Goal: Use online tool/utility: Utilize a website feature to perform a specific function

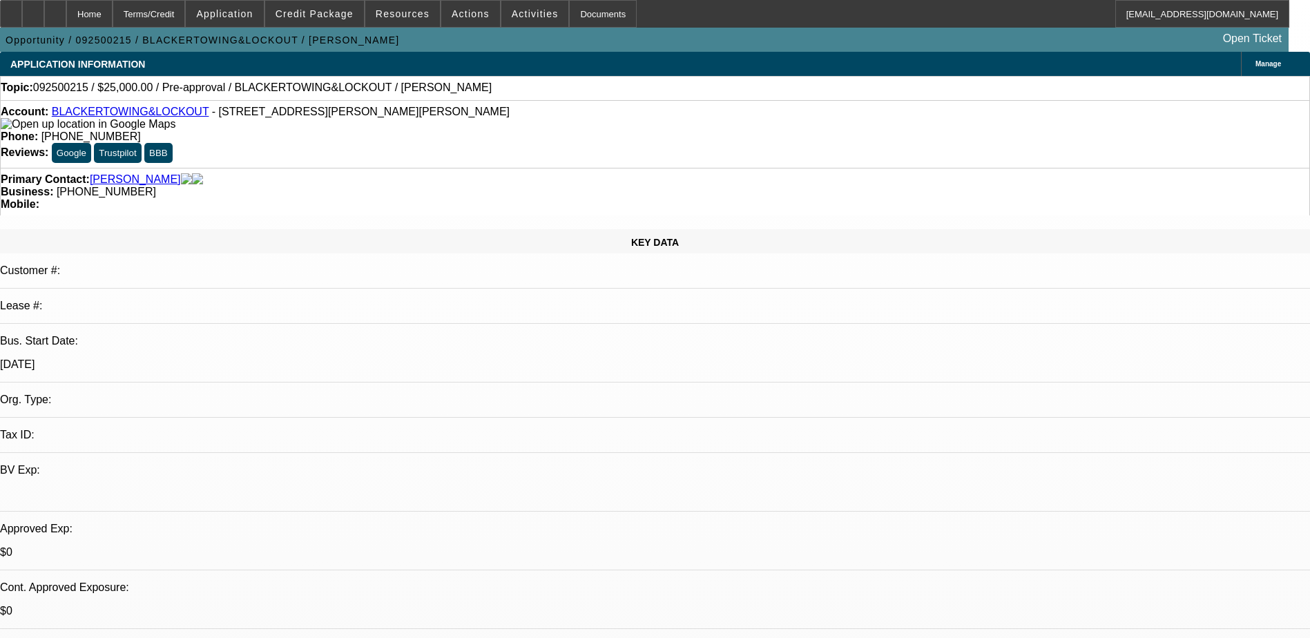
select select "0"
select select "2"
select select "0.1"
select select "4"
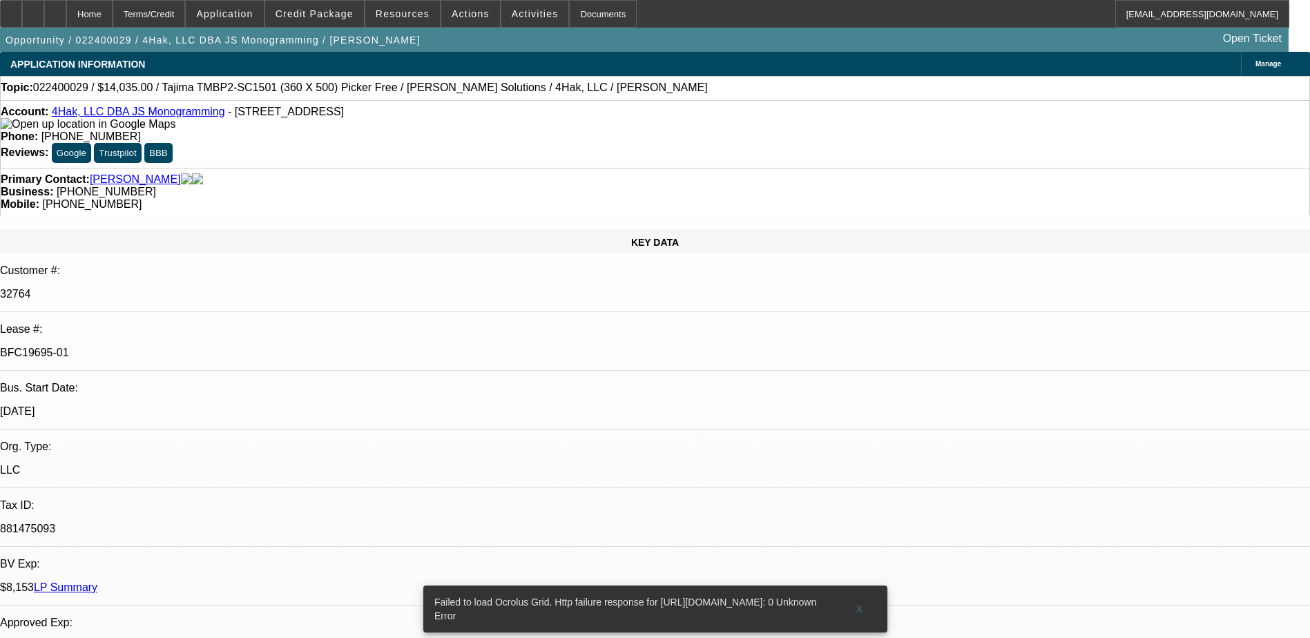
select select "0"
select select "2"
select select "0"
select select "2"
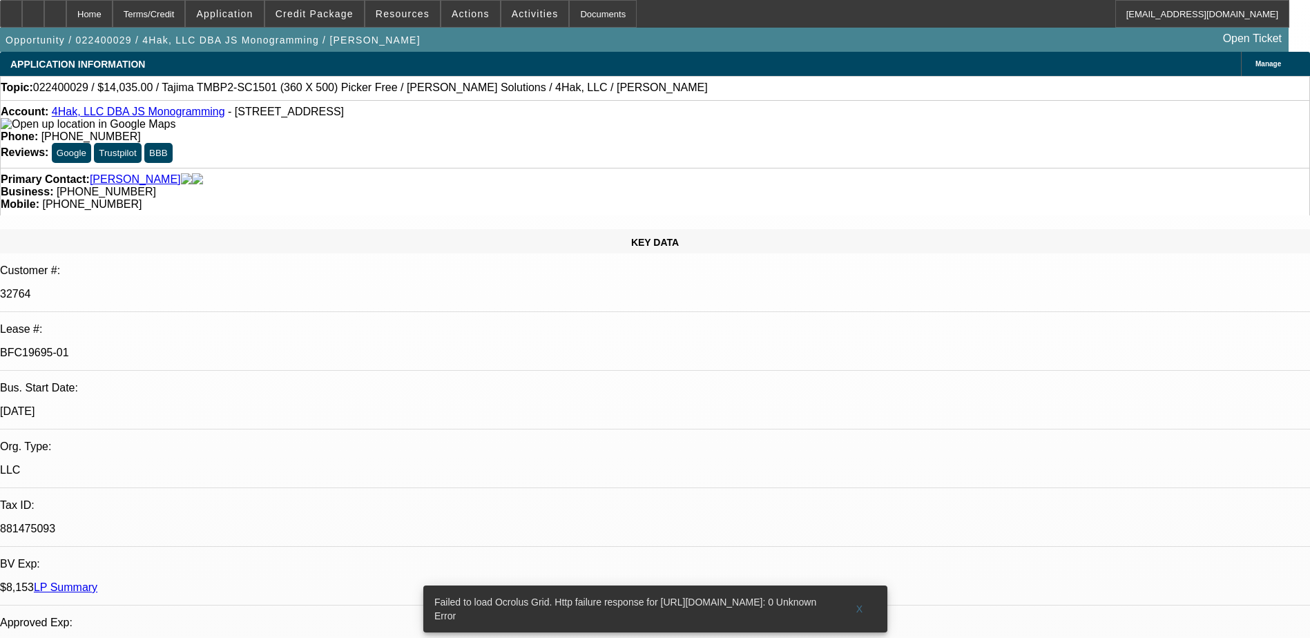
select select "0"
select select "2"
select select "0"
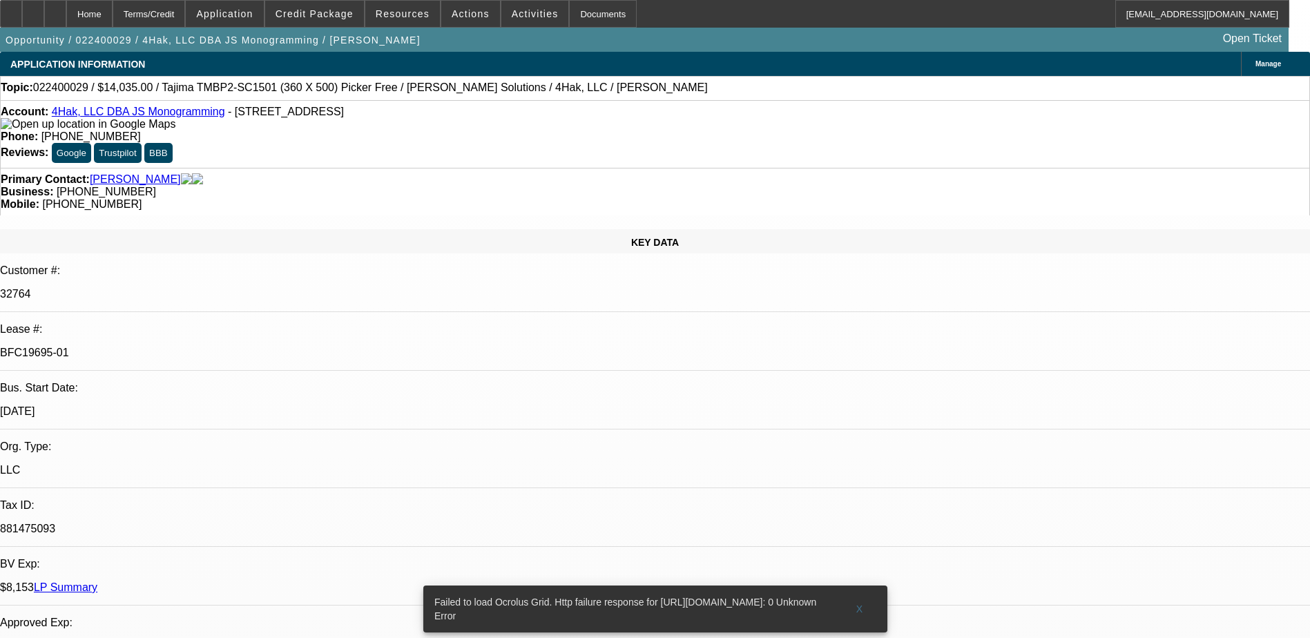
select select "2"
select select "0"
select select "1"
select select "2"
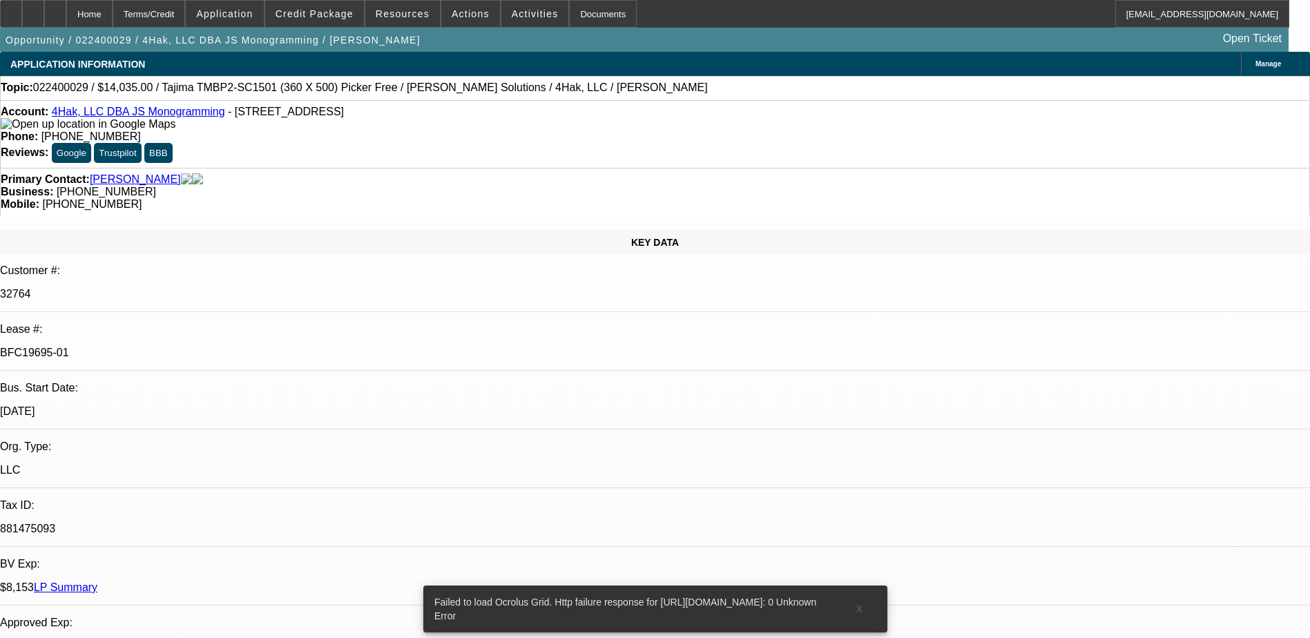
select select "1"
select select "2"
select select "1"
select select "2"
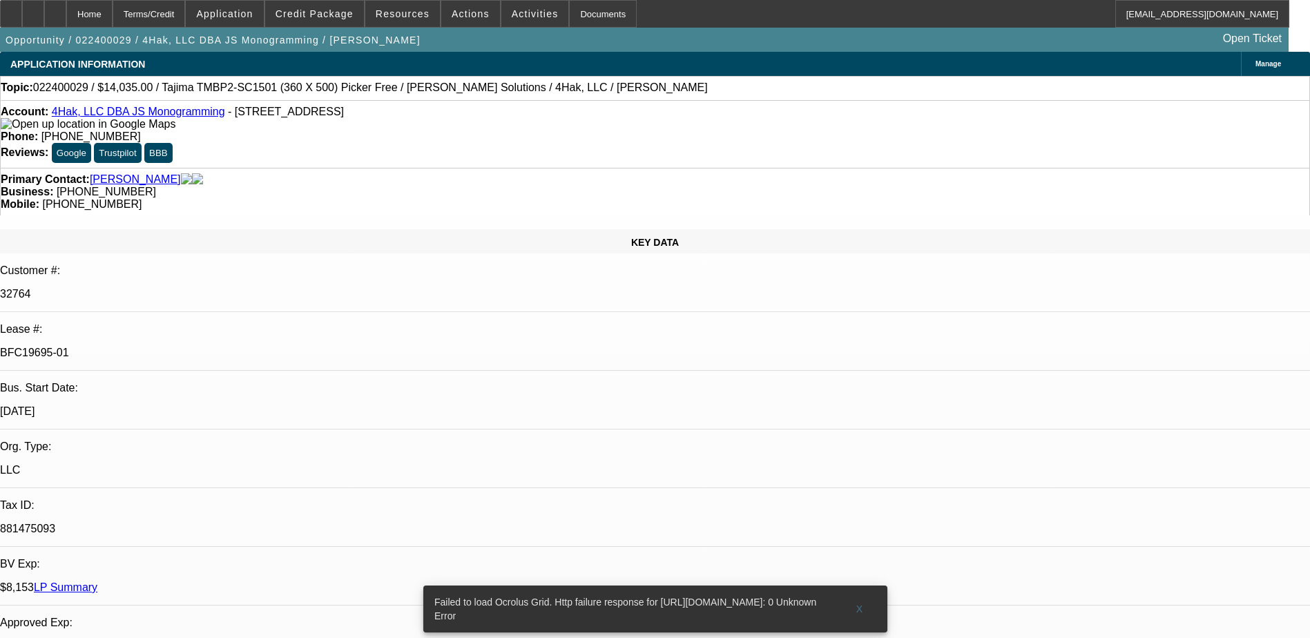
select select "2"
select select "1"
select select "2"
